Goal: Navigation & Orientation: Find specific page/section

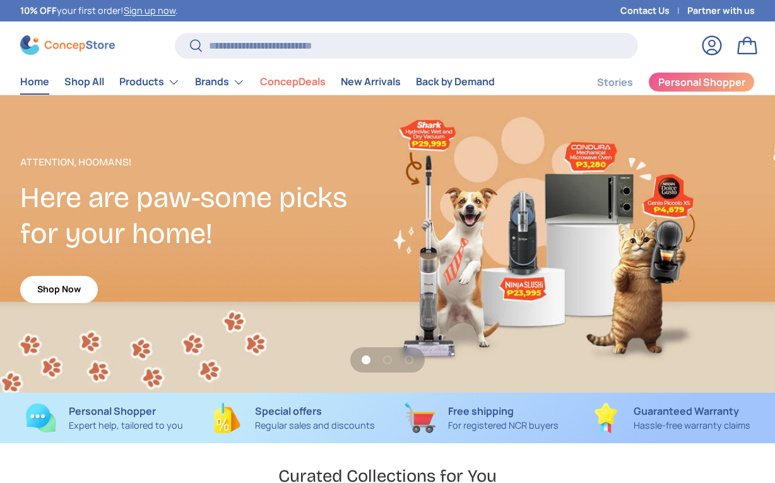
scroll to position [2635, 4906]
click at [290, 45] on input "Search" at bounding box center [406, 46] width 463 height 26
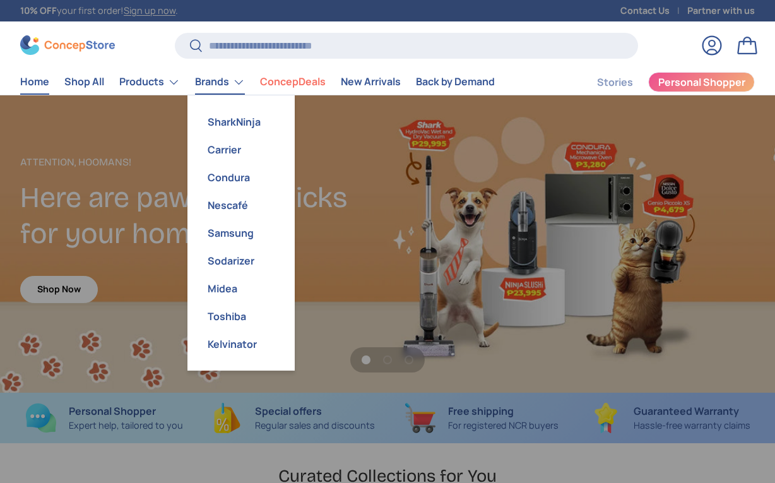
click at [230, 82] on link "Brands" at bounding box center [220, 81] width 50 height 25
click at [227, 342] on link "Kelvinator" at bounding box center [241, 344] width 92 height 28
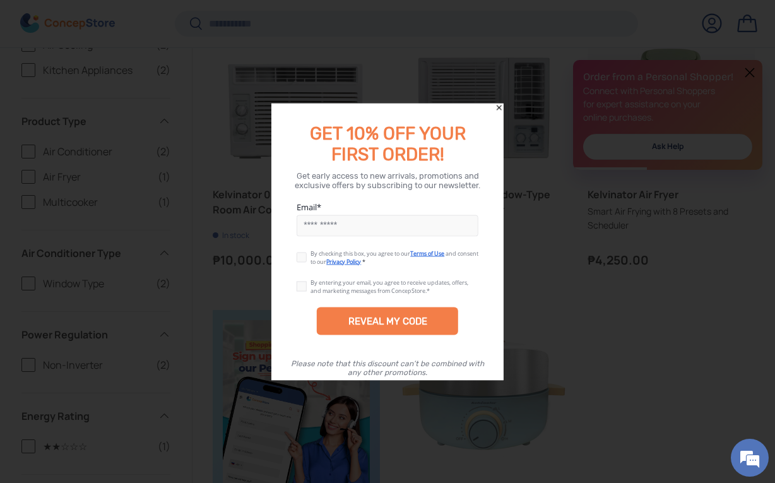
click at [500, 108] on icon "Close" at bounding box center [499, 107] width 9 height 9
